Goal: Check status: Check status

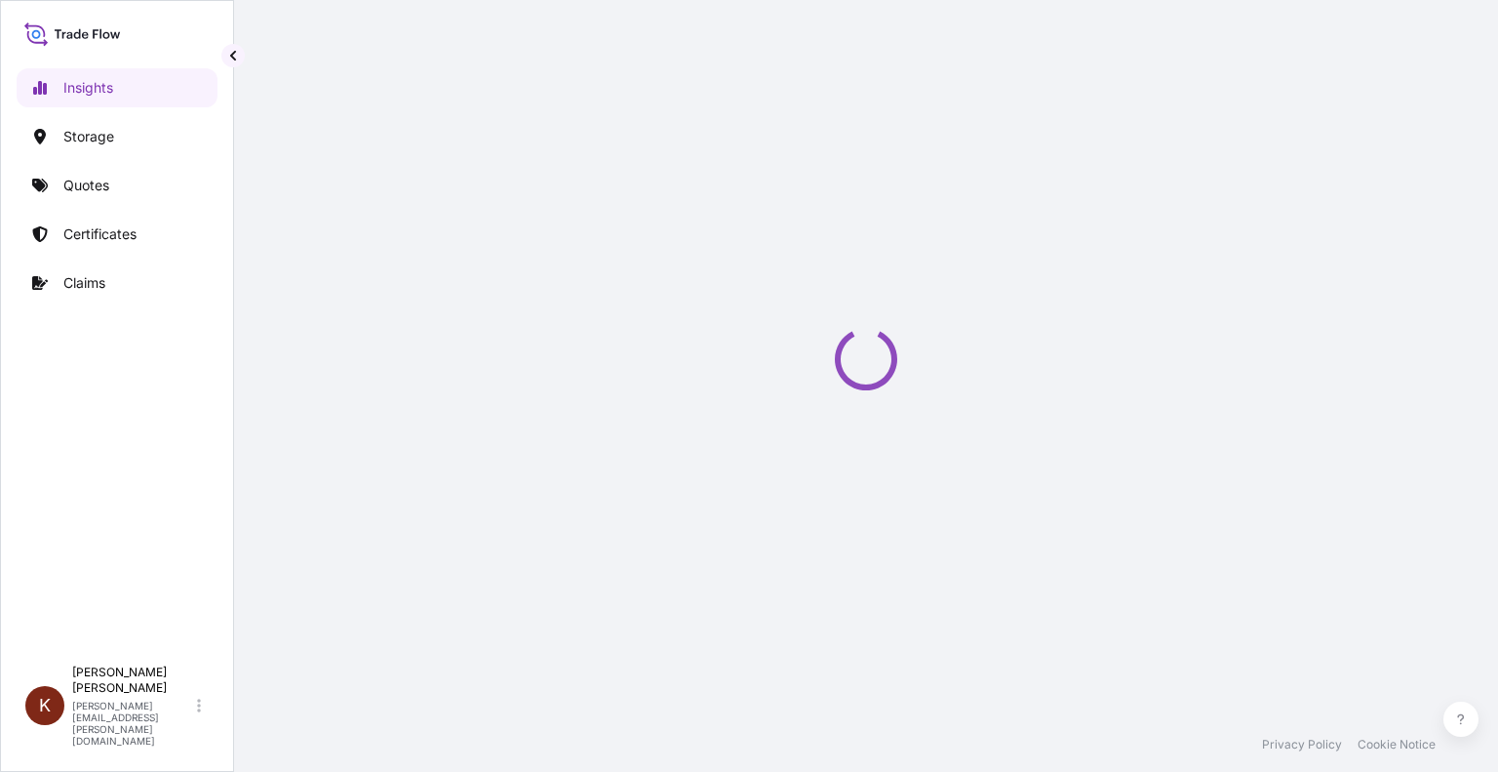
select select "2025"
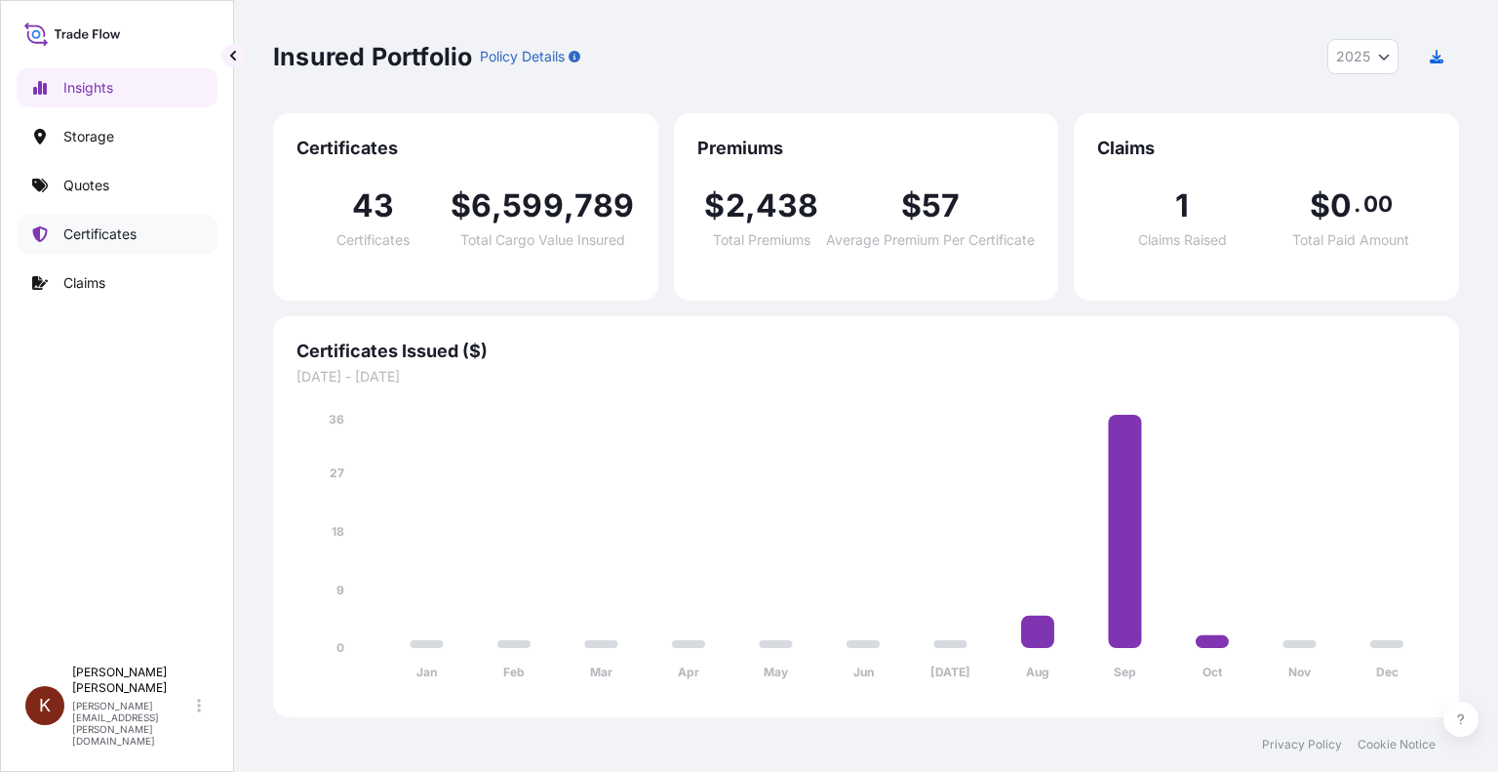
click at [84, 234] on p "Certificates" at bounding box center [99, 234] width 73 height 20
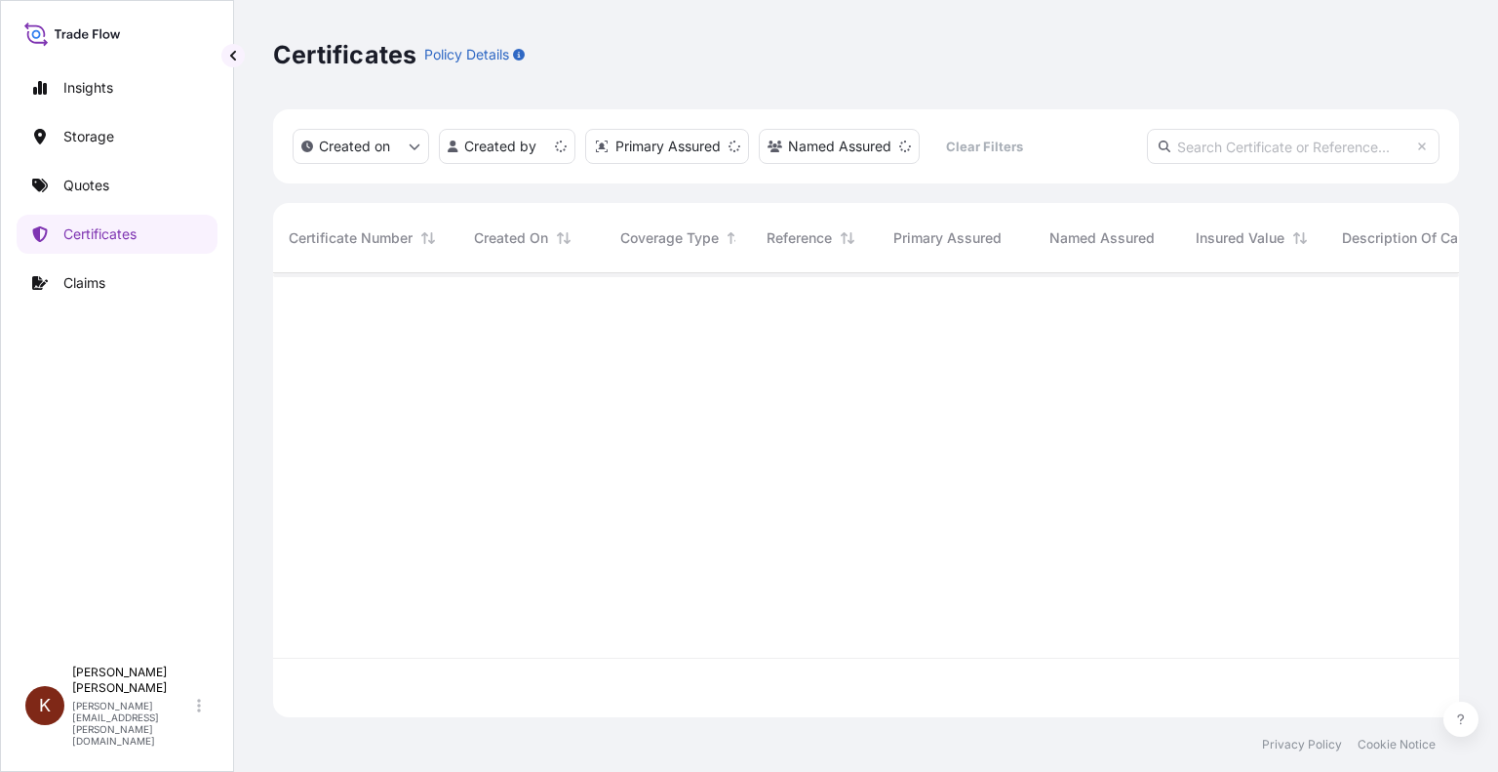
scroll to position [440, 1171]
click at [1198, 152] on input "text" at bounding box center [1293, 146] width 293 height 35
paste input "[PHONE_NUMBER]"
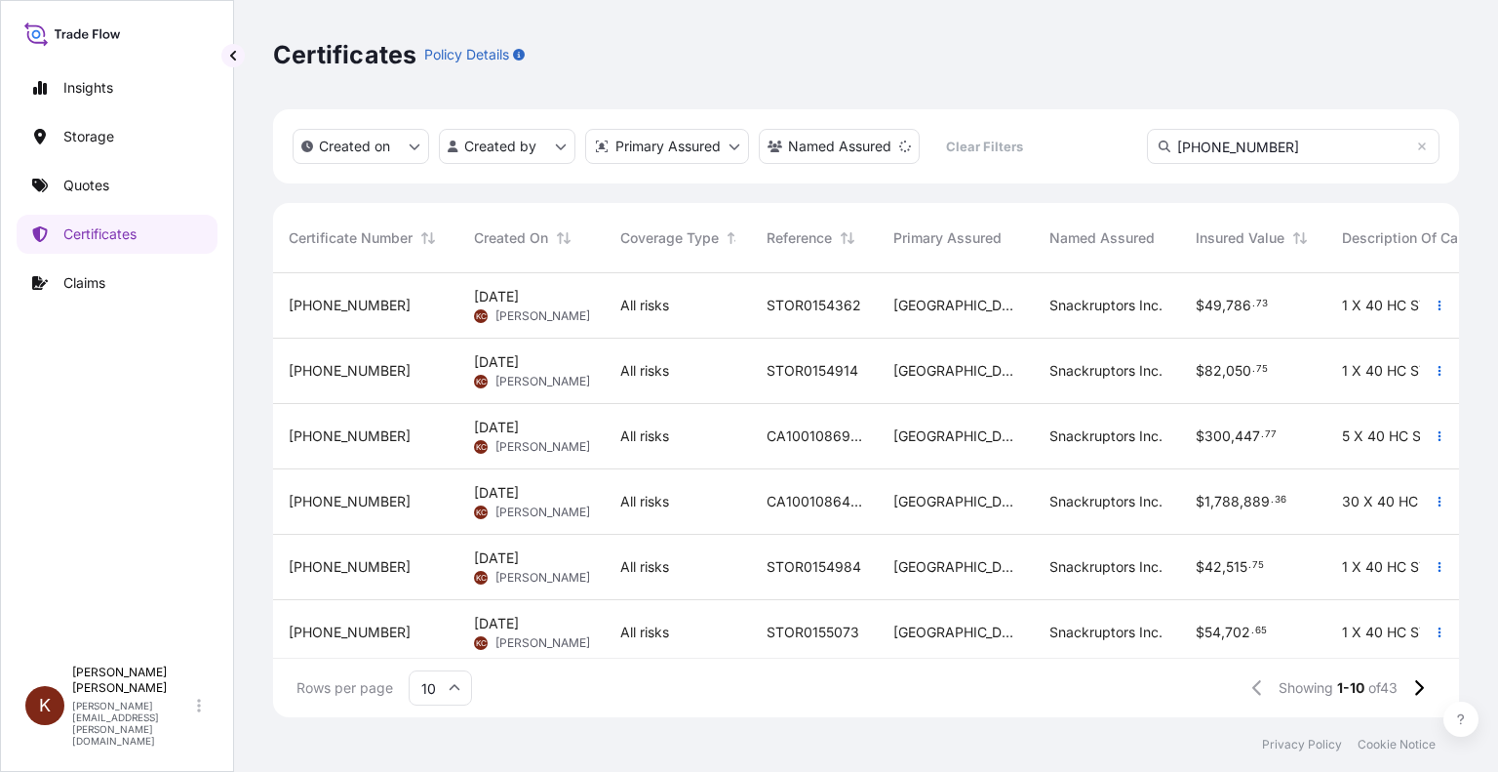
click at [1287, 140] on input "[PHONE_NUMBER]" at bounding box center [1293, 146] width 293 height 35
type input "[PHONE_NUMBER]"
click at [1258, 145] on input "[PHONE_NUMBER]" at bounding box center [1293, 146] width 293 height 35
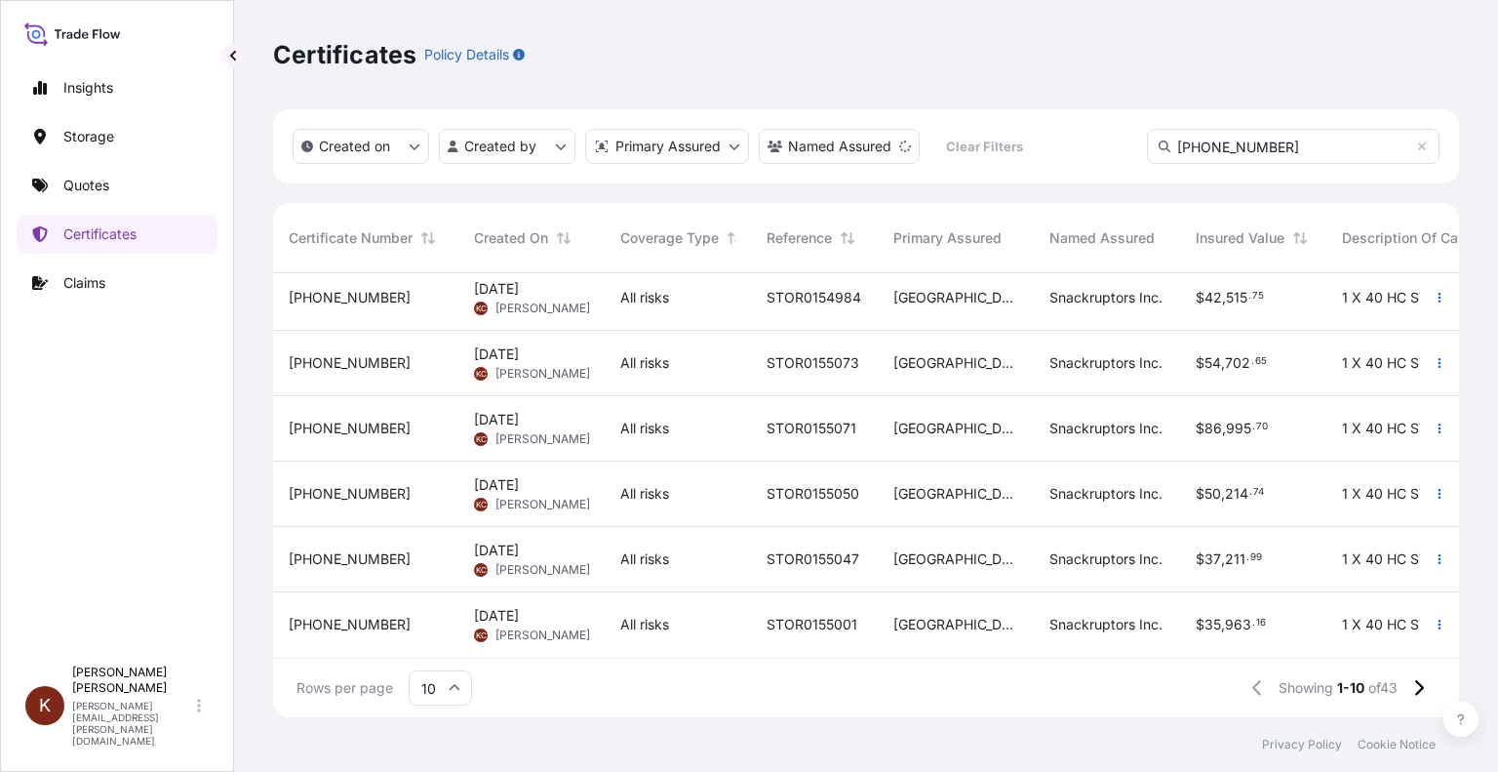
scroll to position [0, 0]
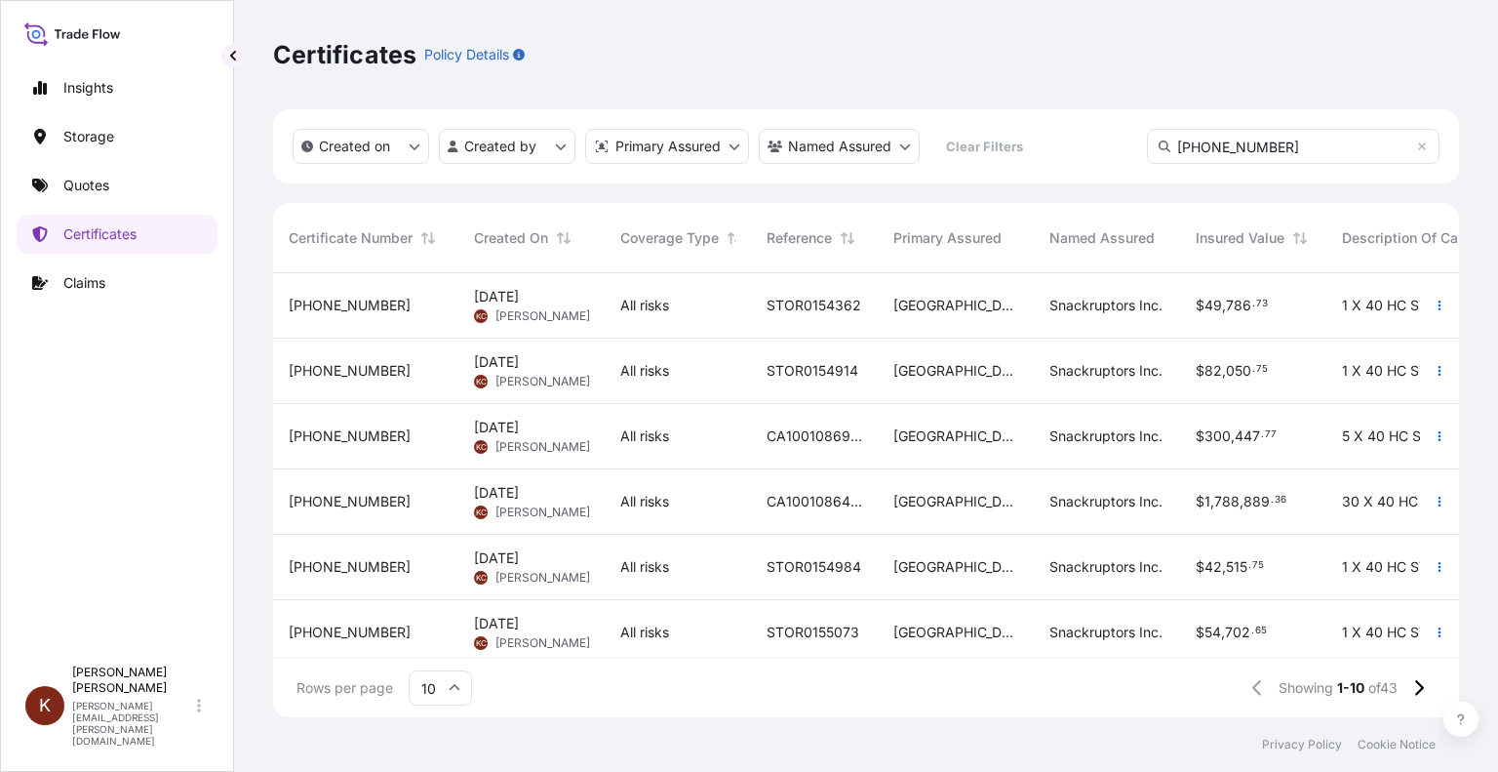
click at [376, 438] on div "[PHONE_NUMBER]" at bounding box center [366, 436] width 154 height 20
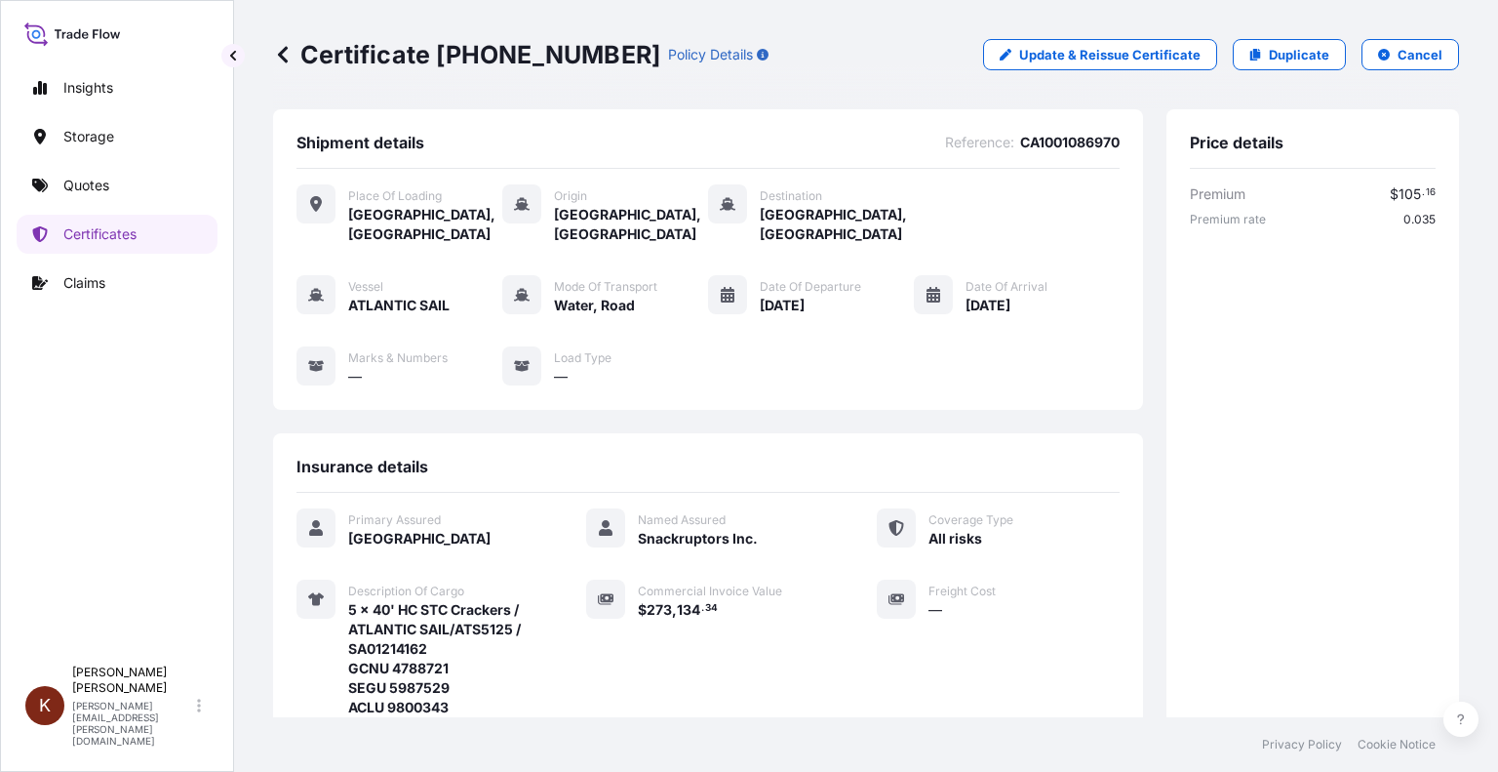
scroll to position [433, 0]
